Goal: Navigation & Orientation: Find specific page/section

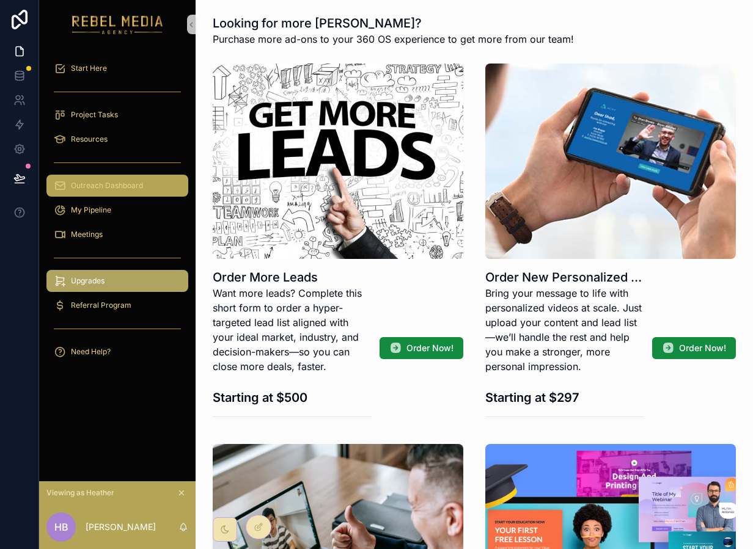
click at [113, 189] on span "Outreach Dashboard" at bounding box center [107, 186] width 72 height 10
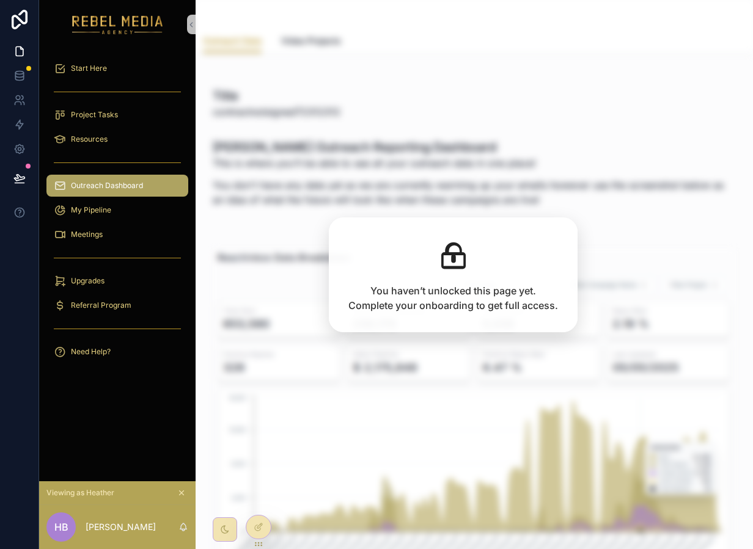
click at [180, 487] on button "scrollable content" at bounding box center [181, 492] width 13 height 13
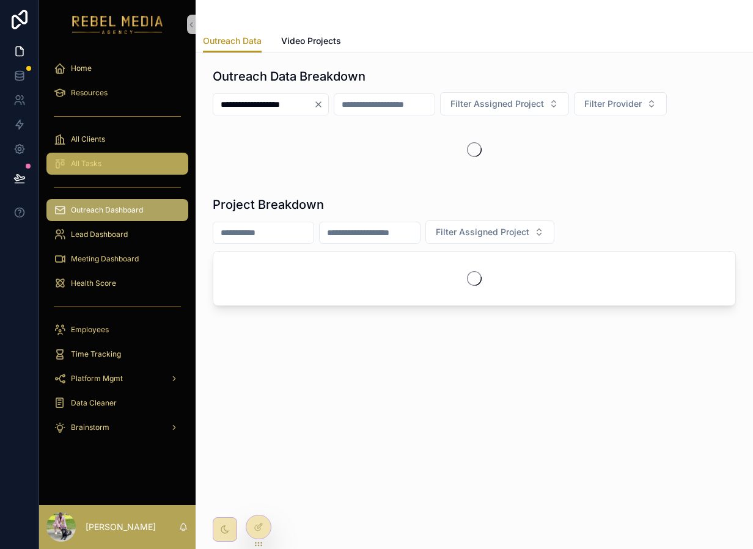
click at [110, 152] on div "All Tasks" at bounding box center [117, 164] width 156 height 24
click at [106, 159] on div "All Tasks" at bounding box center [117, 164] width 127 height 20
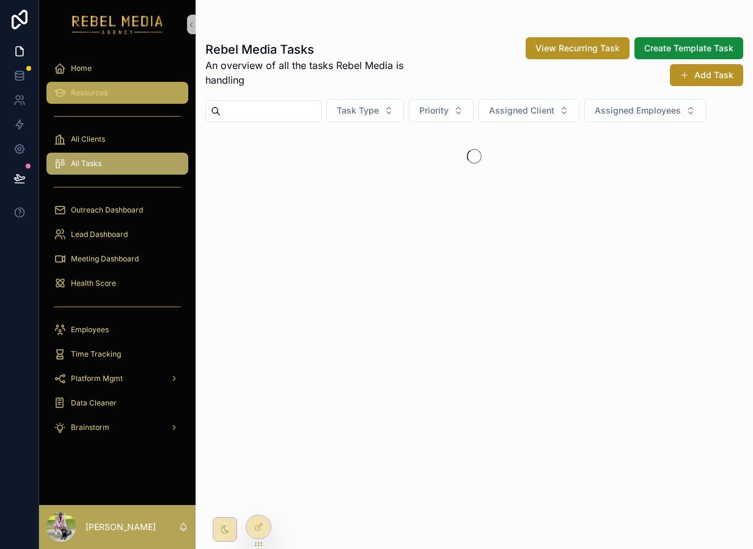
click at [105, 92] on span "Resources" at bounding box center [89, 93] width 37 height 10
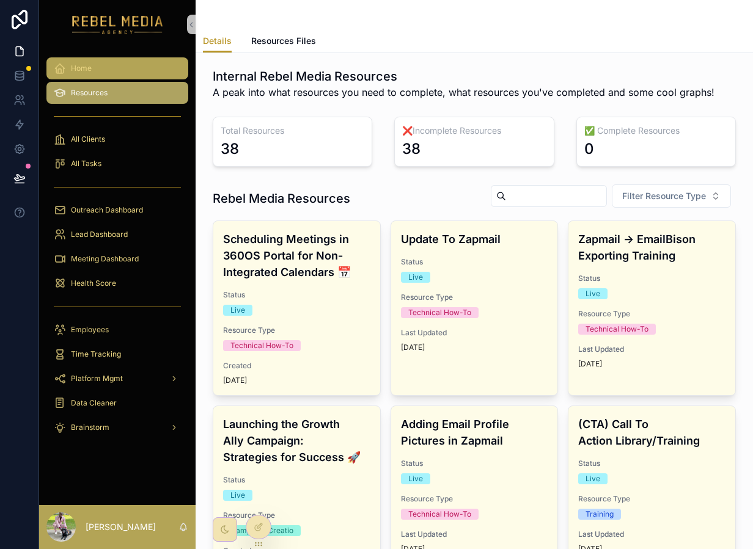
click at [111, 63] on div "Home" at bounding box center [117, 69] width 127 height 20
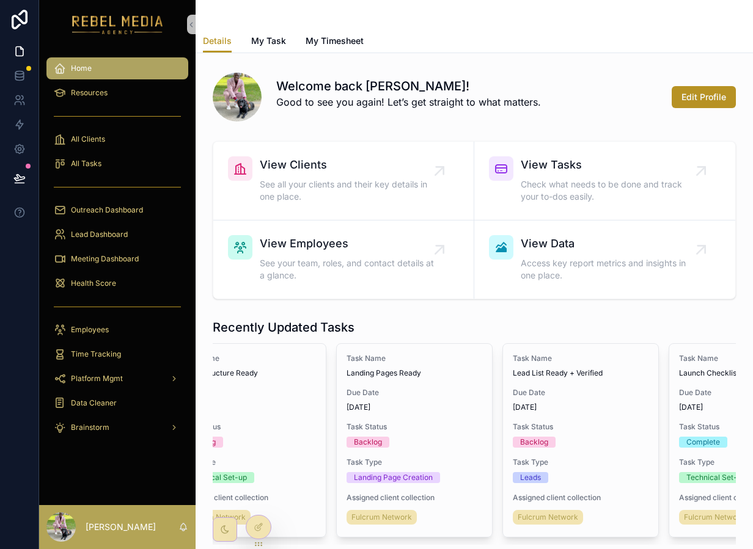
click at [122, 112] on div "scrollable content" at bounding box center [117, 116] width 142 height 20
click at [114, 104] on div "Resources" at bounding box center [117, 93] width 156 height 24
click at [113, 100] on div "Resources" at bounding box center [117, 93] width 127 height 20
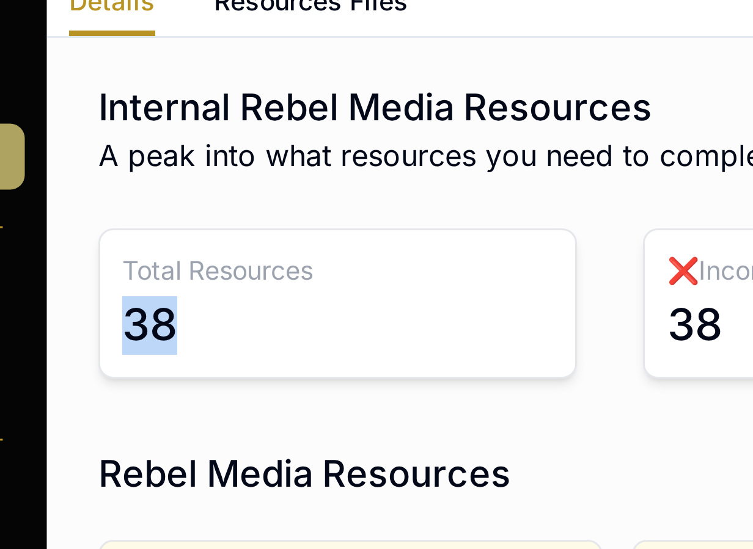
drag, startPoint x: 245, startPoint y: 149, endPoint x: 220, endPoint y: 144, distance: 25.5
click at [221, 144] on div "38" at bounding box center [293, 149] width 144 height 20
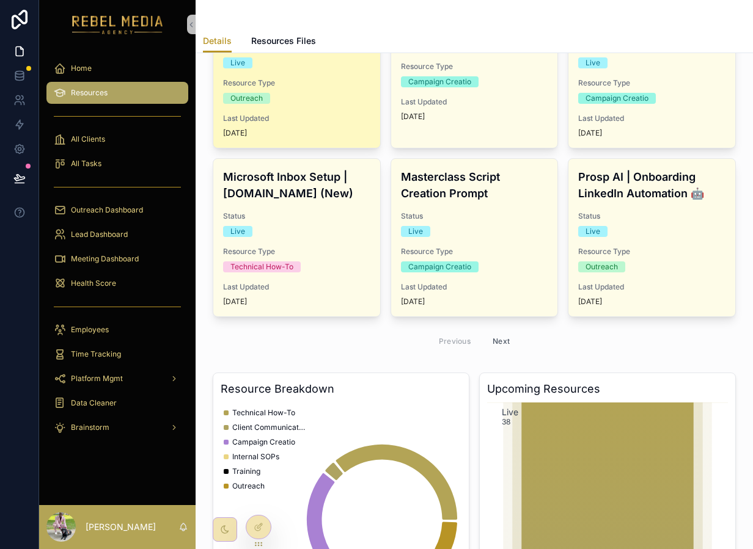
scroll to position [539, 0]
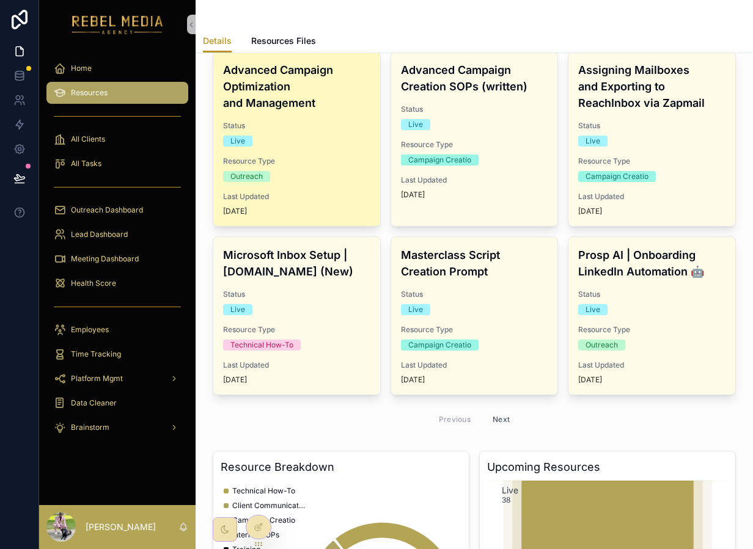
click at [333, 128] on span "Status" at bounding box center [296, 126] width 147 height 10
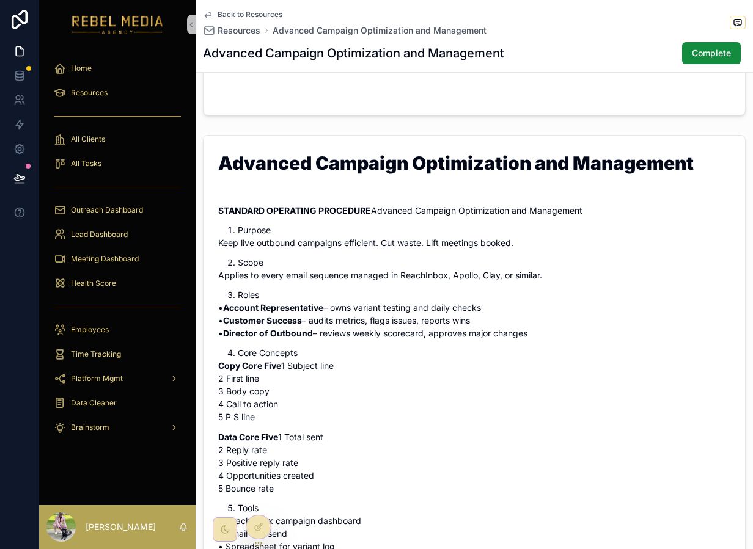
scroll to position [436, 0]
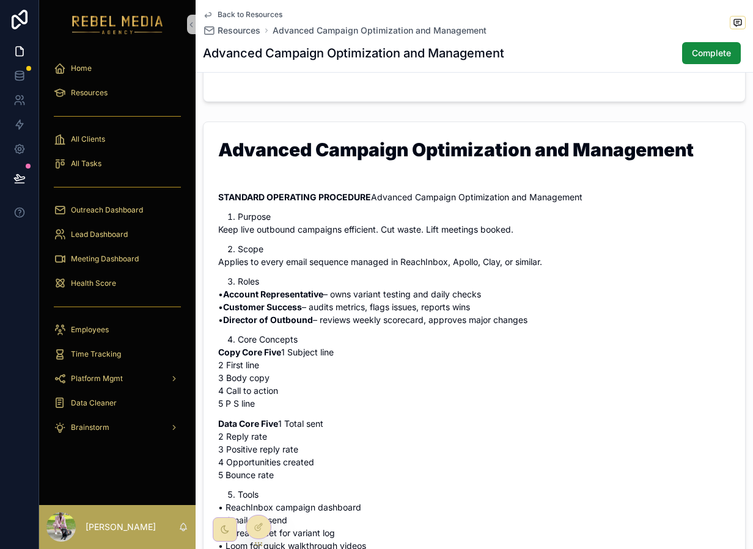
drag, startPoint x: 223, startPoint y: 144, endPoint x: 382, endPoint y: 426, distance: 323.4
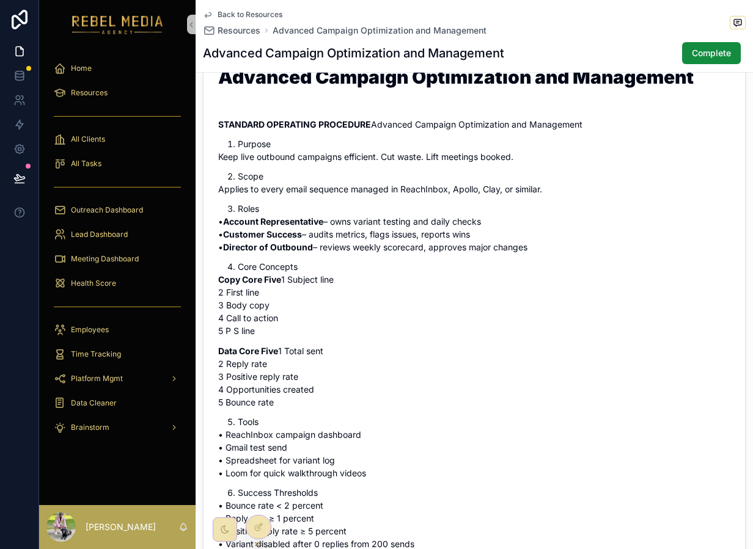
click at [346, 215] on li "Roles" at bounding box center [484, 209] width 492 height 12
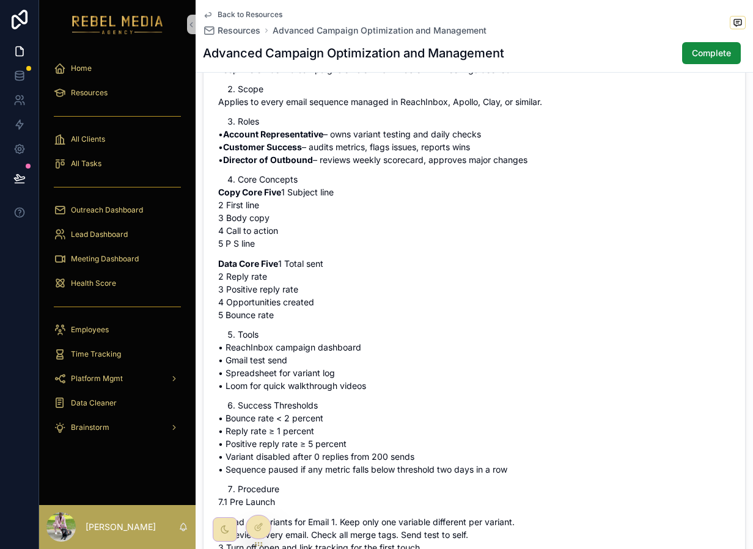
scroll to position [592, 0]
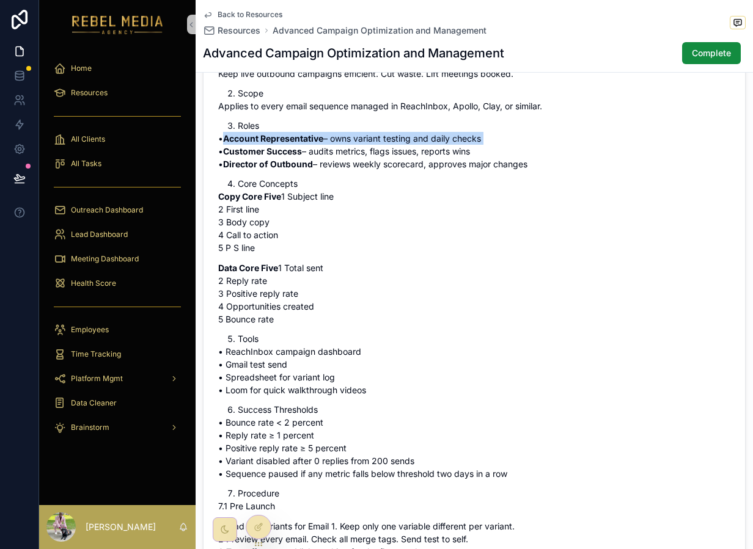
drag, startPoint x: 221, startPoint y: 153, endPoint x: 512, endPoint y: 157, distance: 291.5
click at [512, 157] on p "• Account Representative – owns variant testing and daily checks • Customer Suc…" at bounding box center [474, 151] width 512 height 38
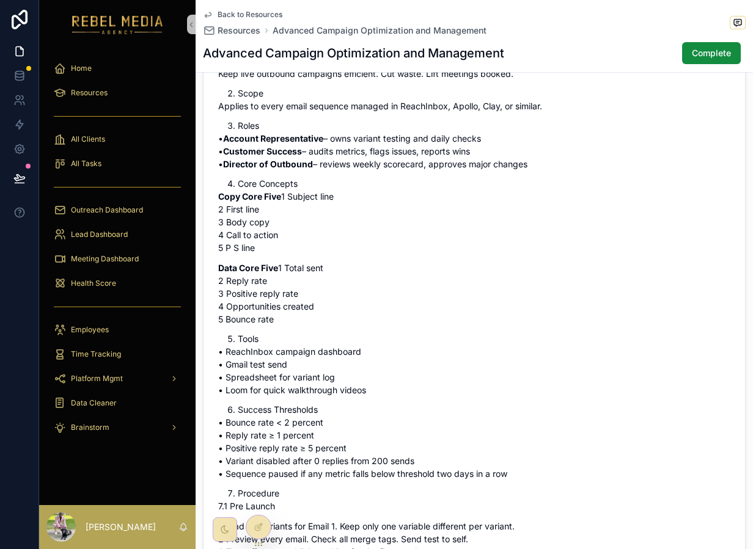
click at [272, 158] on p "• Account Representative – owns variant testing and daily checks • Customer Suc…" at bounding box center [474, 151] width 512 height 38
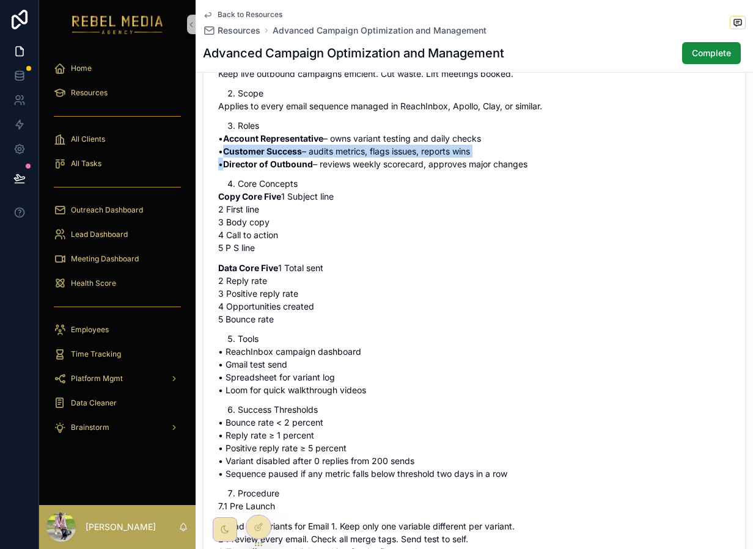
click at [272, 158] on p "• Account Representative – owns variant testing and daily checks • Customer Suc…" at bounding box center [474, 151] width 512 height 38
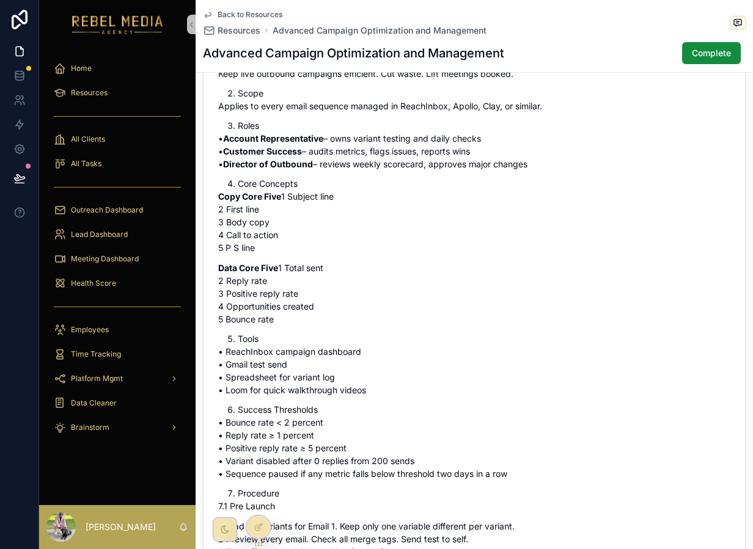
click at [273, 144] on strong "Account Representative" at bounding box center [273, 138] width 100 height 10
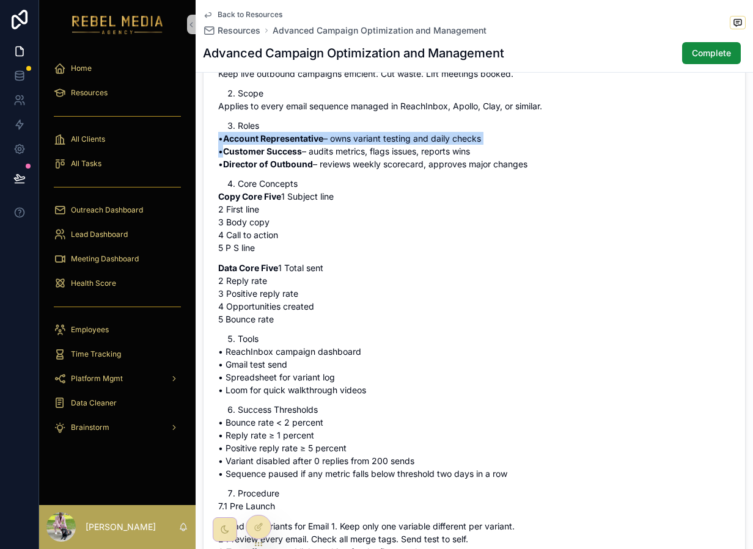
click at [273, 144] on strong "Account Representative" at bounding box center [273, 138] width 100 height 10
click at [338, 152] on p "• Account Representative – owns variant testing and daily checks • Customer Suc…" at bounding box center [474, 151] width 512 height 38
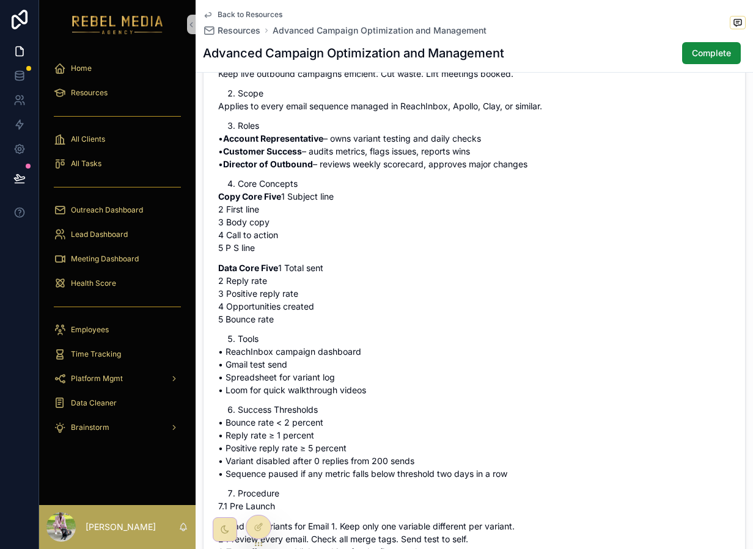
click at [308, 169] on p "• Account Representative – owns variant testing and daily checks • Customer Suc…" at bounding box center [474, 151] width 512 height 38
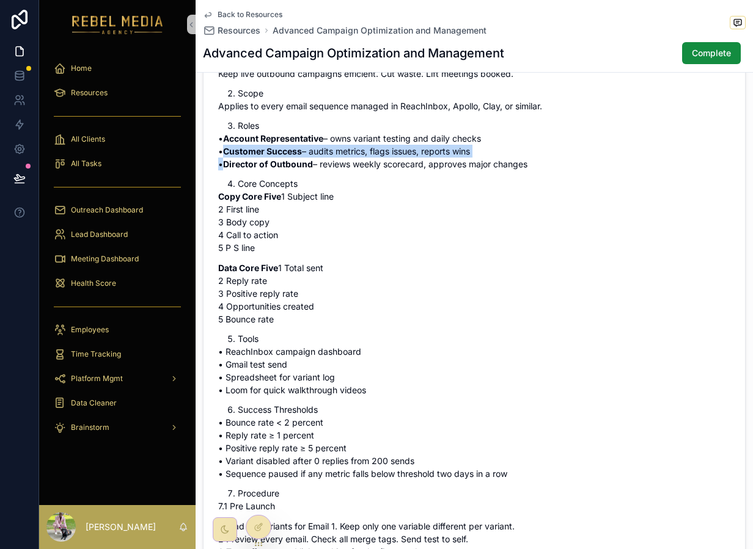
click at [308, 169] on p "• Account Representative – owns variant testing and daily checks • Customer Suc…" at bounding box center [474, 151] width 512 height 38
click at [349, 168] on p "• Account Representative – owns variant testing and daily checks • Customer Suc…" at bounding box center [474, 151] width 512 height 38
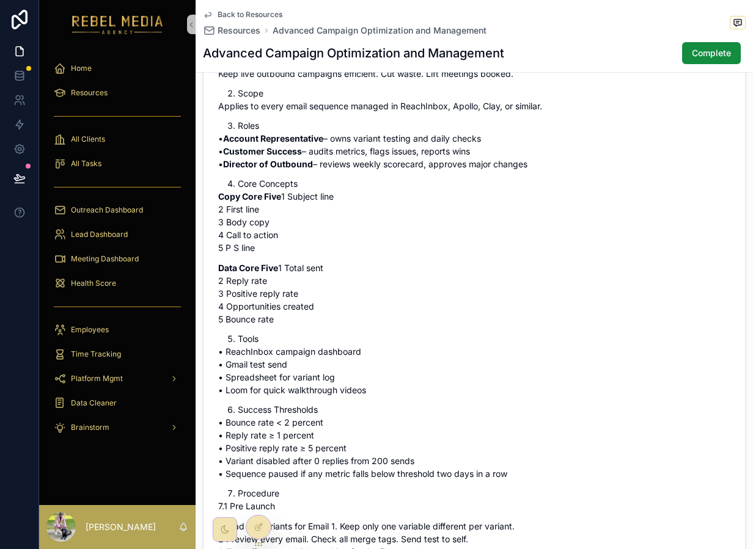
click at [363, 170] on p "• Account Representative – owns variant testing and daily checks • Customer Suc…" at bounding box center [474, 151] width 512 height 38
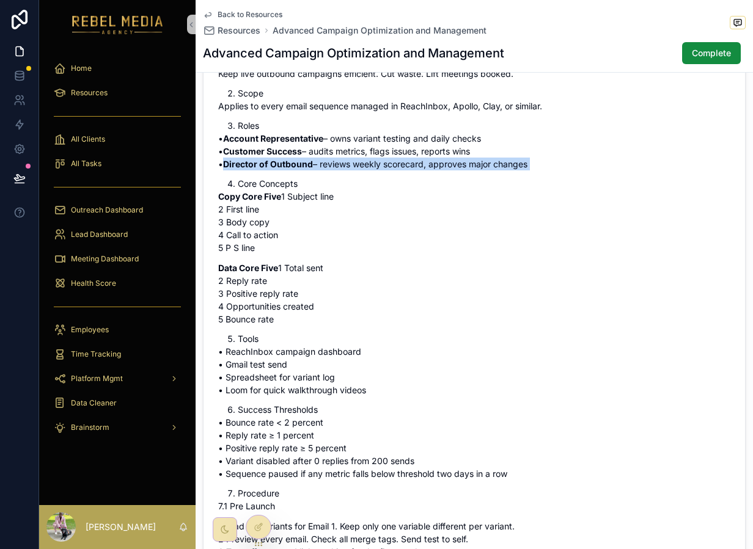
click at [363, 170] on p "• Account Representative – owns variant testing and daily checks • Customer Suc…" at bounding box center [474, 151] width 512 height 38
click at [425, 170] on p "• Account Representative – owns variant testing and daily checks • Customer Suc…" at bounding box center [474, 151] width 512 height 38
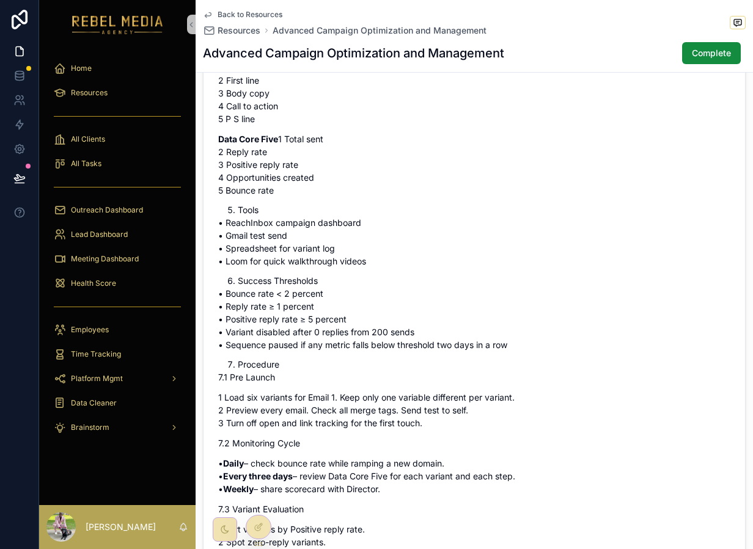
scroll to position [723, 0]
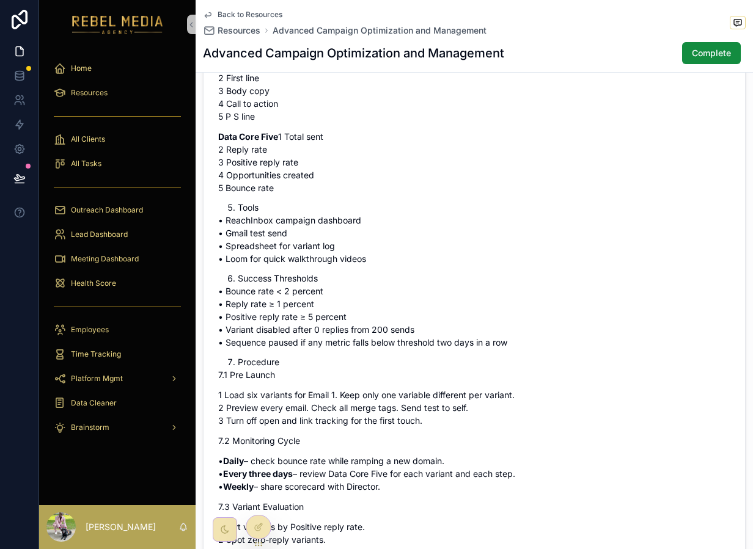
drag, startPoint x: 221, startPoint y: 92, endPoint x: 266, endPoint y: 101, distance: 46.6
click at [312, 93] on p "Copy Core Five 1 Subject line 2 First line 3 Body copy 4 Call to action 5 P S l…" at bounding box center [474, 91] width 512 height 64
click at [250, 102] on p "Copy Core Five 1 Subject line 2 First line 3 Body copy 4 Call to action 5 P S l…" at bounding box center [474, 91] width 512 height 64
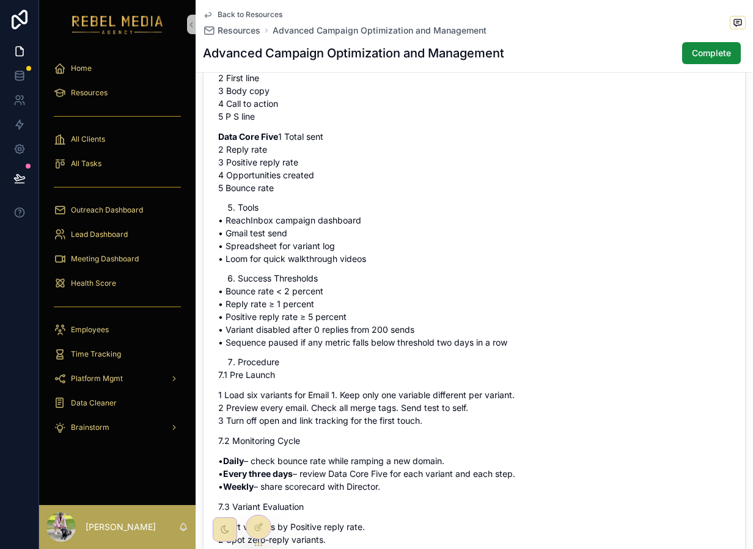
click at [240, 117] on p "Copy Core Five 1 Subject line 2 First line 3 Body copy 4 Call to action 5 P S l…" at bounding box center [474, 91] width 512 height 64
click at [240, 123] on p "Copy Core Five 1 Subject line 2 First line 3 Body copy 4 Call to action 5 P S l…" at bounding box center [474, 91] width 512 height 64
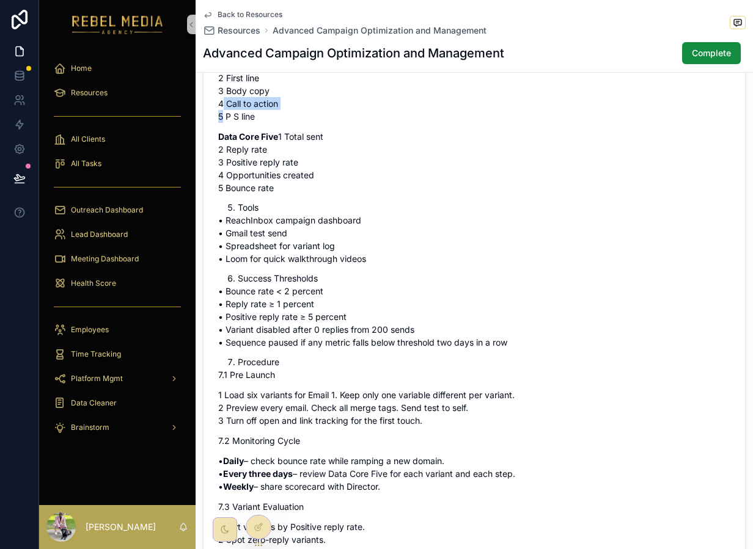
click at [240, 123] on p "Copy Core Five 1 Subject line 2 First line 3 Body copy 4 Call to action 5 P S l…" at bounding box center [474, 91] width 512 height 64
click at [239, 123] on p "Copy Core Five 1 Subject line 2 First line 3 Body copy 4 Call to action 5 P S l…" at bounding box center [474, 91] width 512 height 64
click at [259, 176] on p "Data Core Five 1 Total sent 2 Reply rate 3 Positive reply rate 4 Opportunities …" at bounding box center [474, 162] width 512 height 64
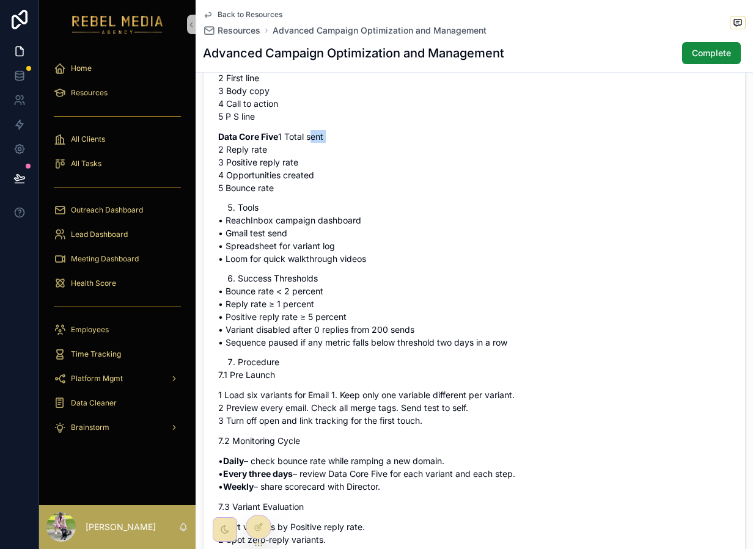
click at [259, 176] on p "Data Core Five 1 Total sent 2 Reply rate 3 Positive reply rate 4 Opportunities …" at bounding box center [474, 162] width 512 height 64
click at [256, 177] on p "Data Core Five 1 Total sent 2 Reply rate 3 Positive reply rate 4 Opportunities …" at bounding box center [474, 162] width 512 height 64
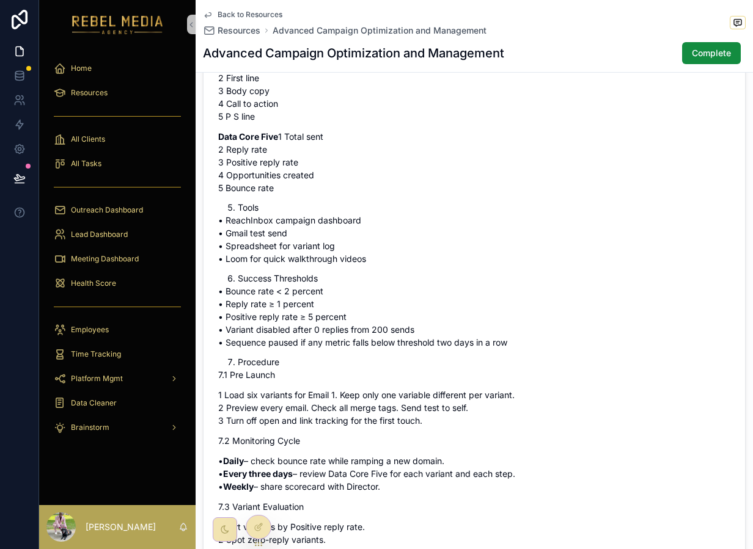
click at [256, 187] on p "Data Core Five 1 Total sent 2 Reply rate 3 Positive reply rate 4 Opportunities …" at bounding box center [474, 162] width 512 height 64
click at [258, 194] on p "Data Core Five 1 Total sent 2 Reply rate 3 Positive reply rate 4 Opportunities …" at bounding box center [474, 162] width 512 height 64
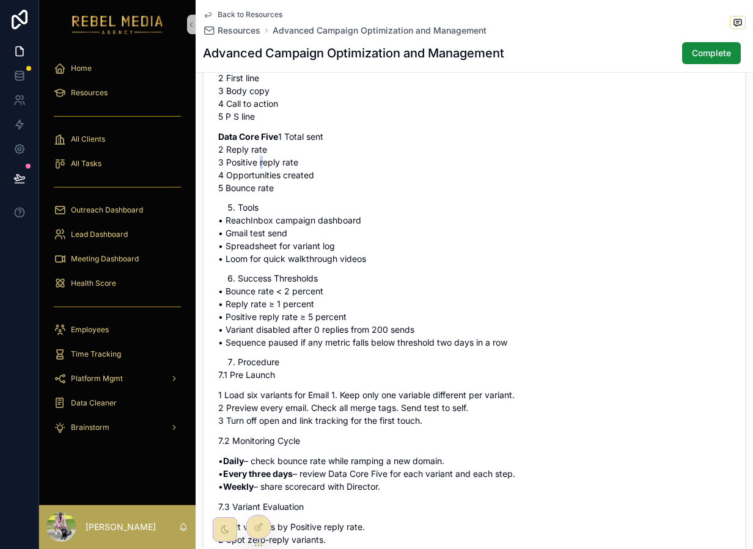
click at [258, 194] on p "Data Core Five 1 Total sent 2 Reply rate 3 Positive reply rate 4 Opportunities …" at bounding box center [474, 162] width 512 height 64
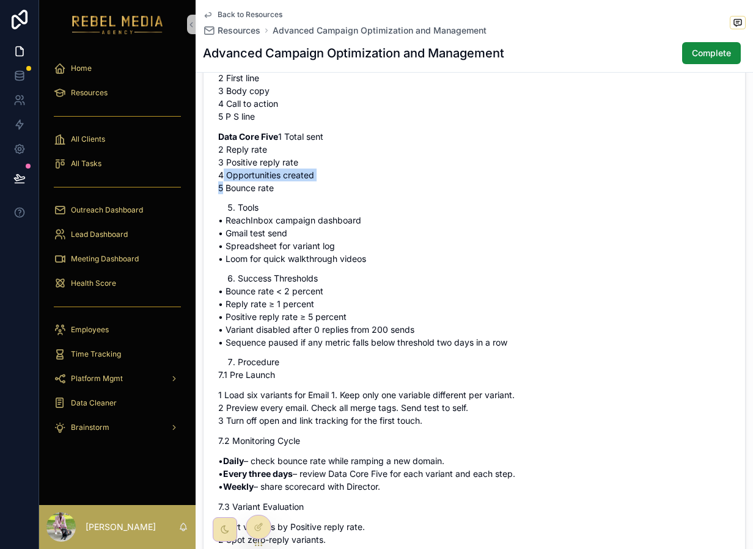
click at [258, 194] on p "Data Core Five 1 Total sent 2 Reply rate 3 Positive reply rate 4 Opportunities …" at bounding box center [474, 162] width 512 height 64
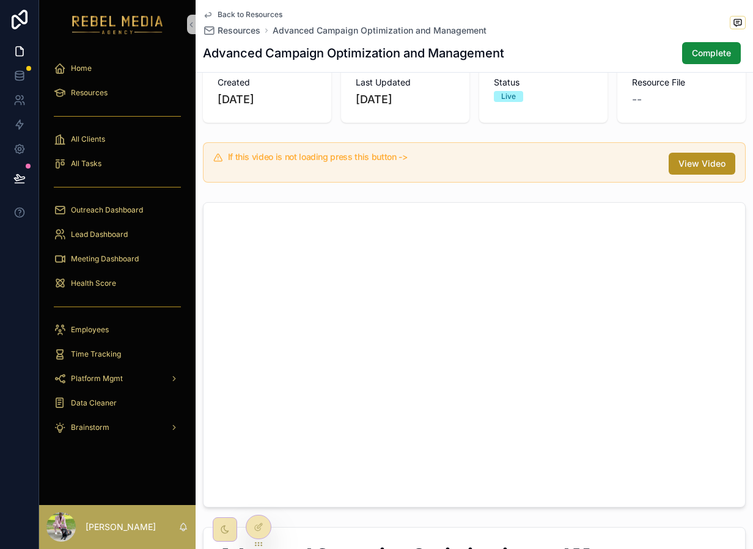
scroll to position [0, 0]
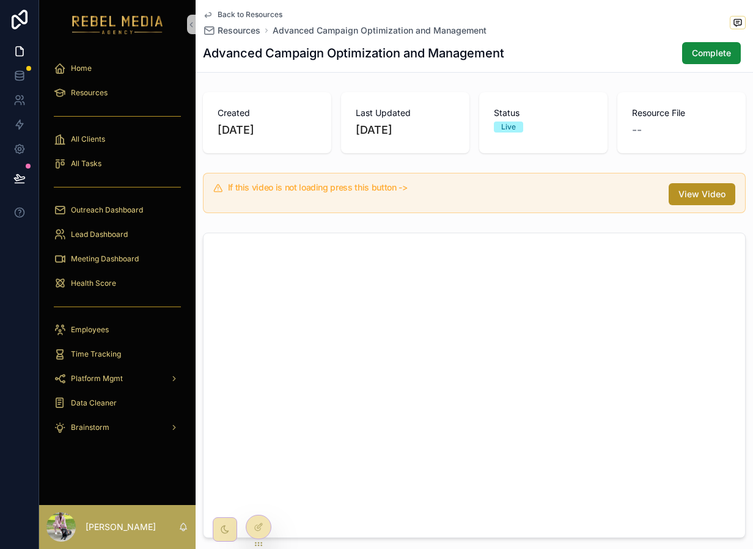
click at [352, 113] on div "Last Updated [DATE]" at bounding box center [405, 122] width 128 height 61
click at [354, 119] on div "Last Updated [DATE]" at bounding box center [405, 122] width 128 height 61
click at [356, 120] on div "Last Updated [DATE]" at bounding box center [405, 123] width 99 height 32
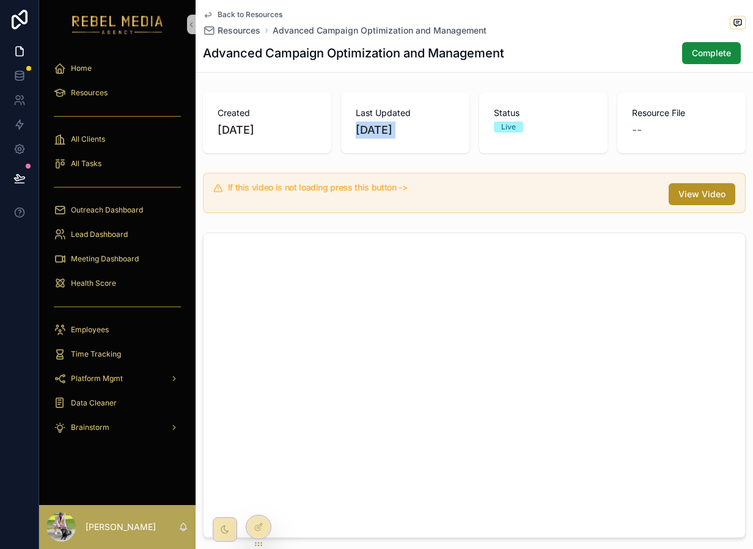
click at [356, 120] on div "Last Updated [DATE]" at bounding box center [405, 123] width 99 height 32
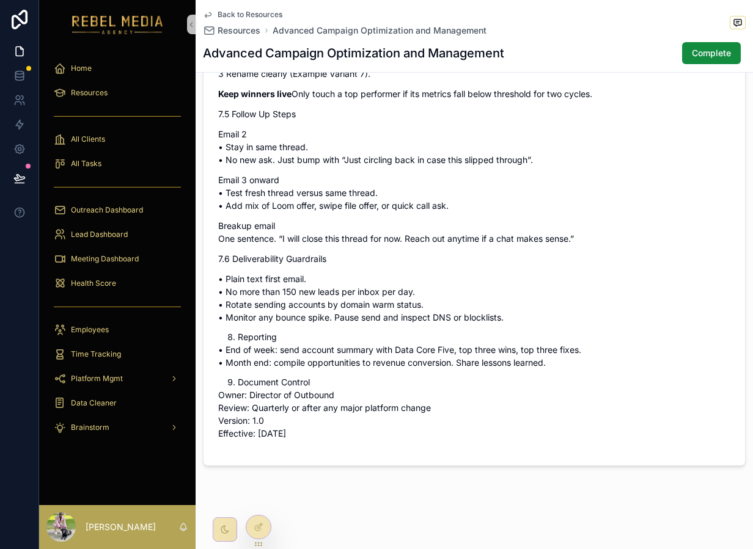
scroll to position [1369, 0]
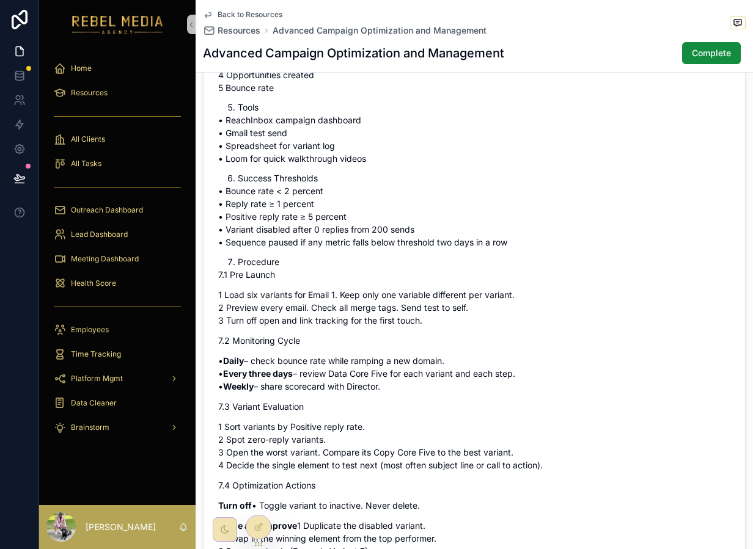
drag, startPoint x: 355, startPoint y: 441, endPoint x: 272, endPoint y: -3, distance: 451.9
click at [272, 0] on html "Home Resources All Clients All Tasks Outreach Dashboard Lead Dashboard Meeting …" at bounding box center [376, 274] width 753 height 549
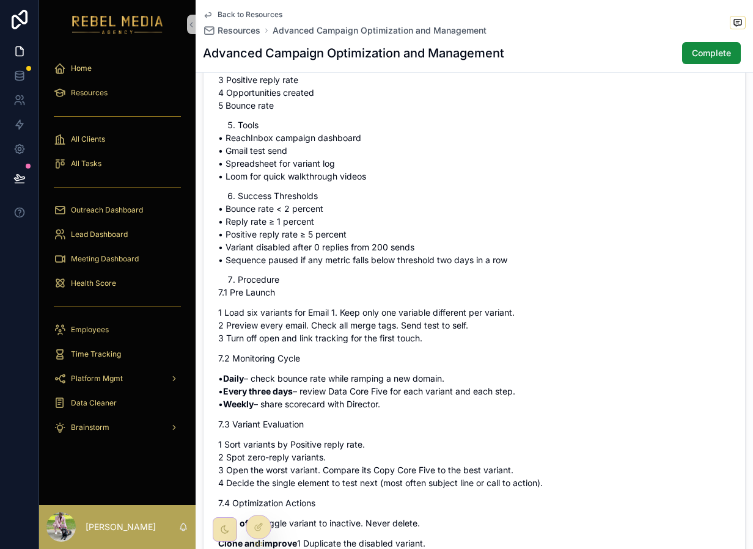
click at [270, 183] on p "• ReachInbox campaign dashboard • Gmail test send • Spreadsheet for variant log…" at bounding box center [474, 156] width 512 height 51
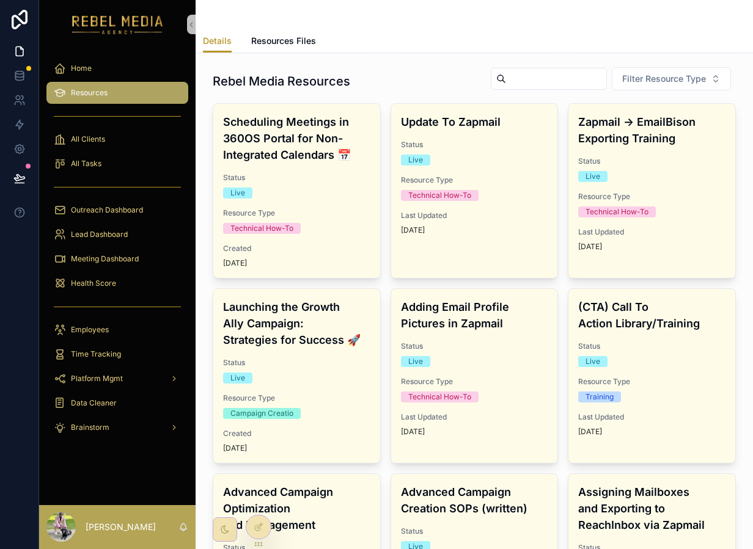
scroll to position [806, 0]
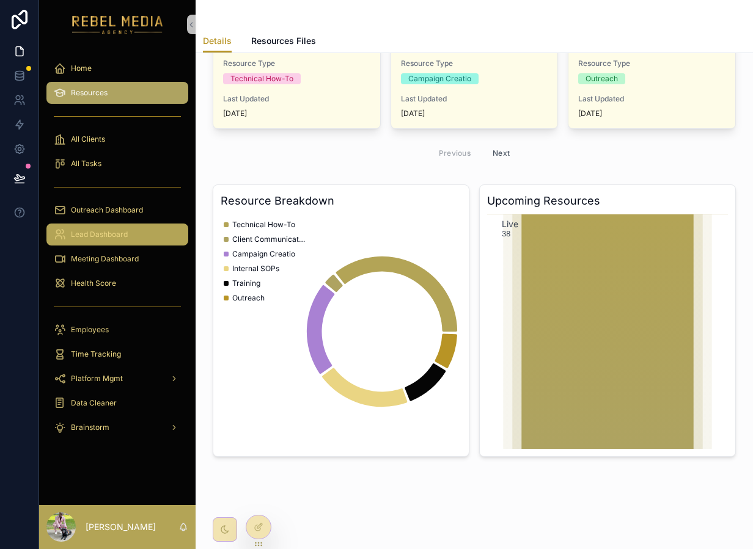
click at [120, 229] on div "Lead Dashboard" at bounding box center [117, 235] width 127 height 20
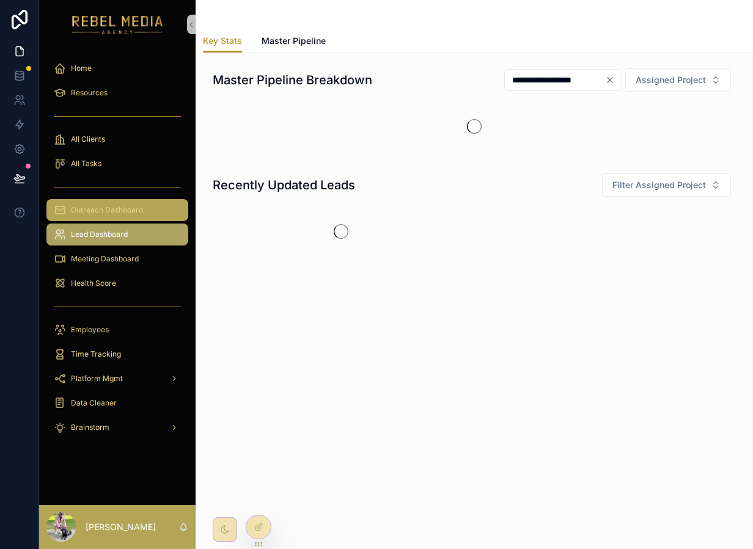
click at [118, 208] on span "Outreach Dashboard" at bounding box center [107, 210] width 72 height 10
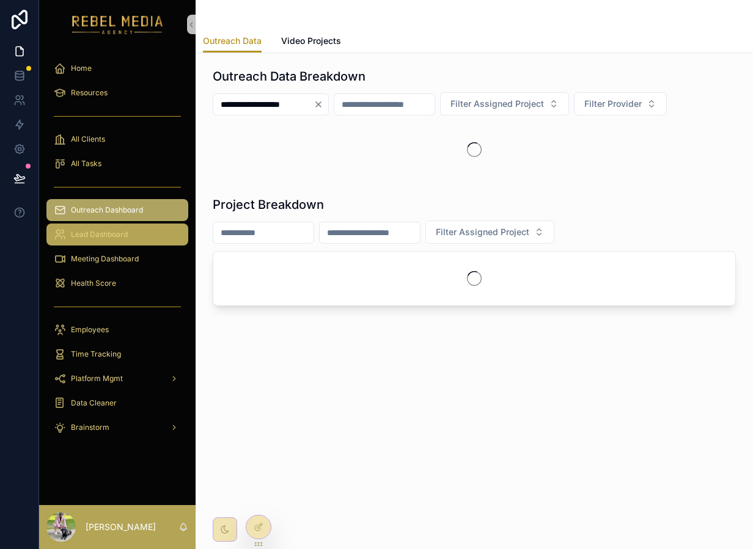
click at [118, 245] on link "Lead Dashboard" at bounding box center [117, 235] width 142 height 22
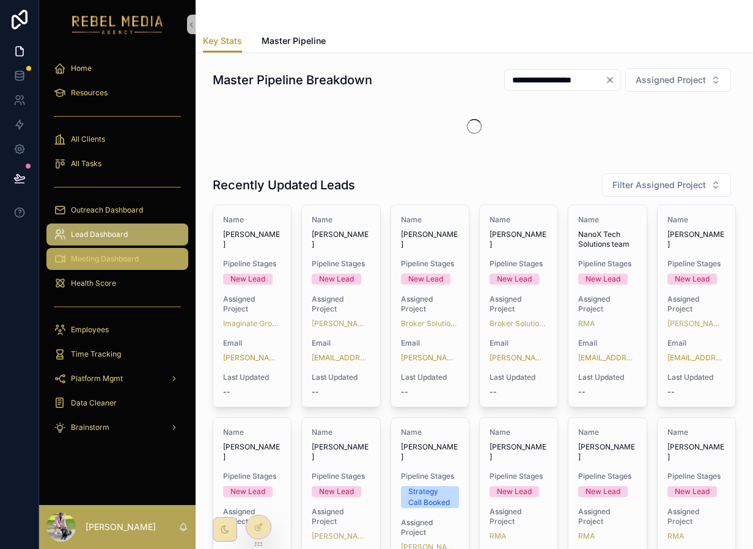
click at [120, 255] on span "Meeting Dashboard" at bounding box center [105, 259] width 68 height 10
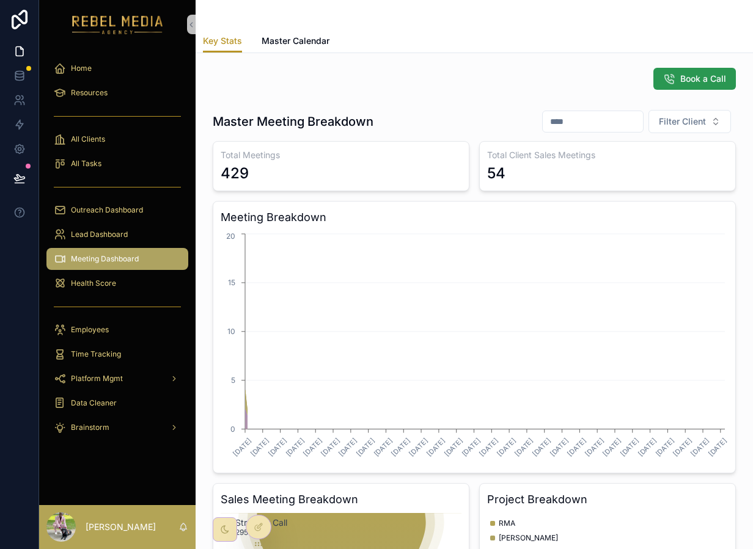
click at [708, 75] on span "Book a Call" at bounding box center [703, 79] width 46 height 12
